Goal: Find specific page/section: Find specific page/section

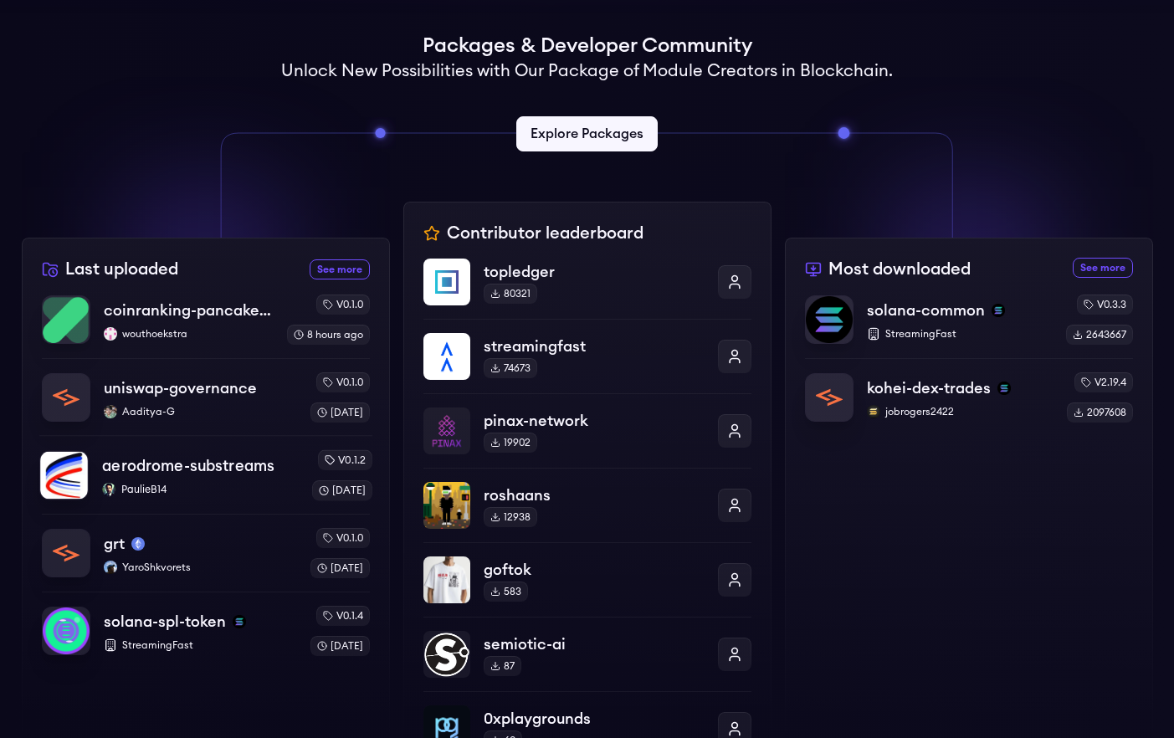
scroll to position [410, 0]
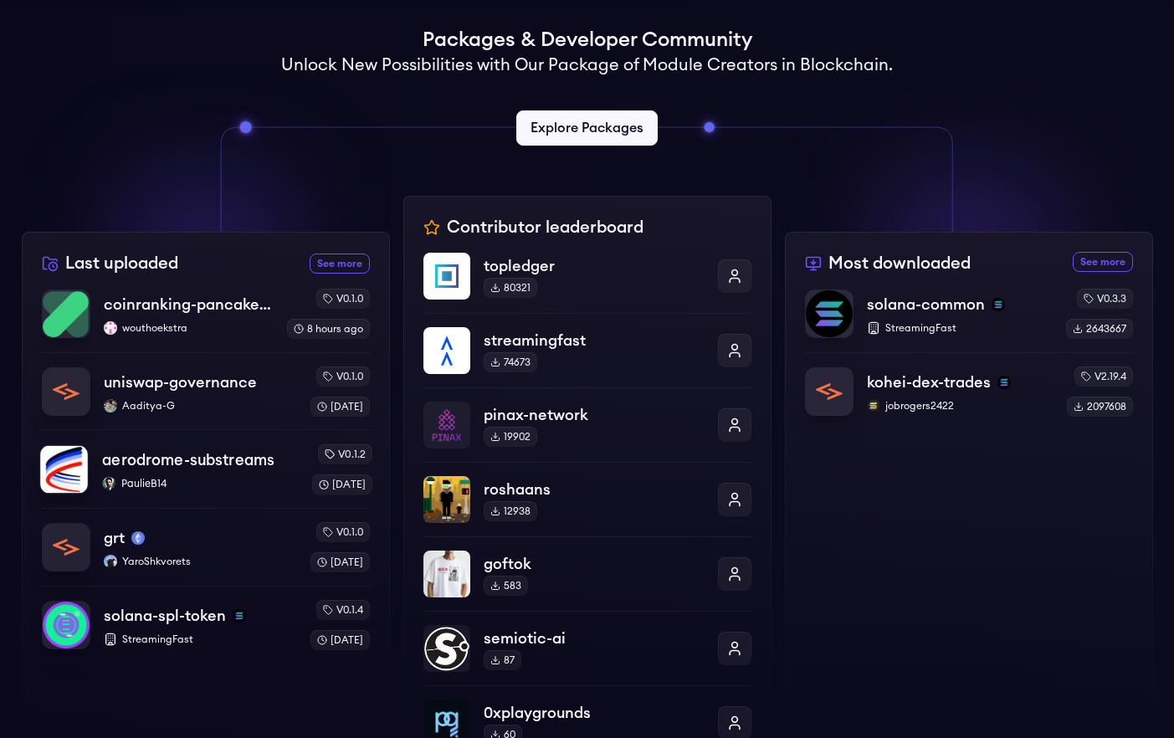
click at [218, 485] on p "PaulieB14" at bounding box center [200, 483] width 196 height 13
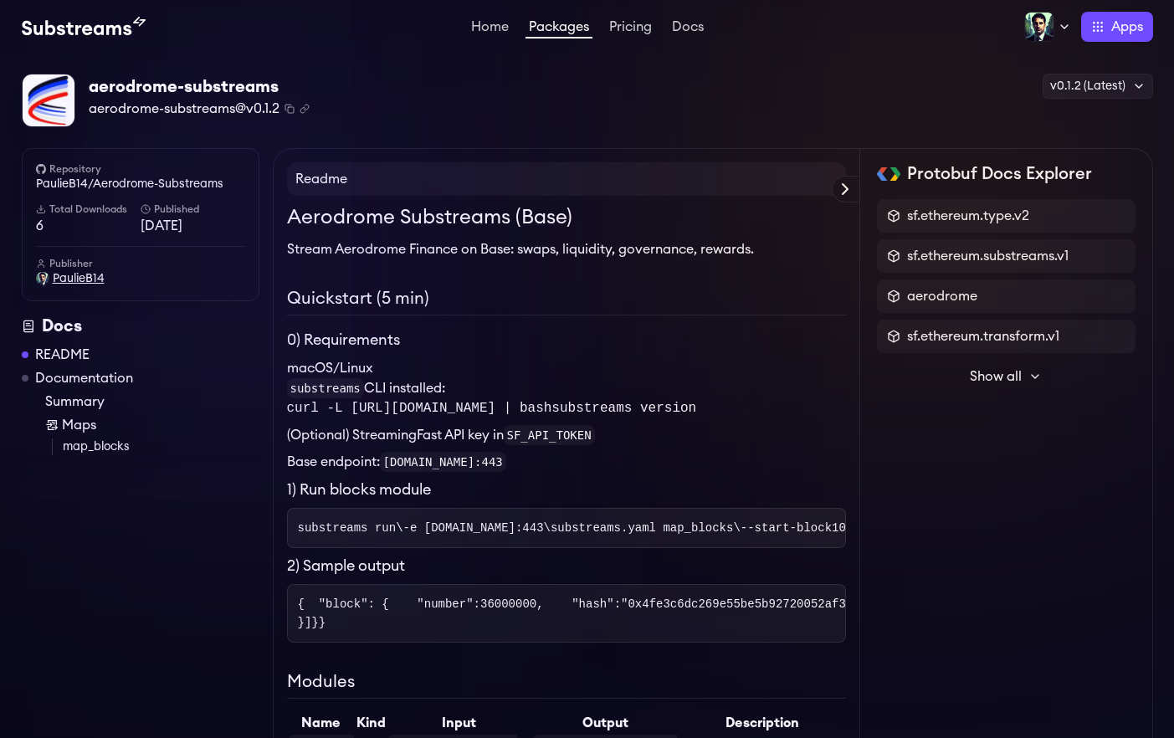
click at [75, 277] on span "PaulieB14" at bounding box center [79, 278] width 52 height 17
